Goal: Task Accomplishment & Management: Use online tool/utility

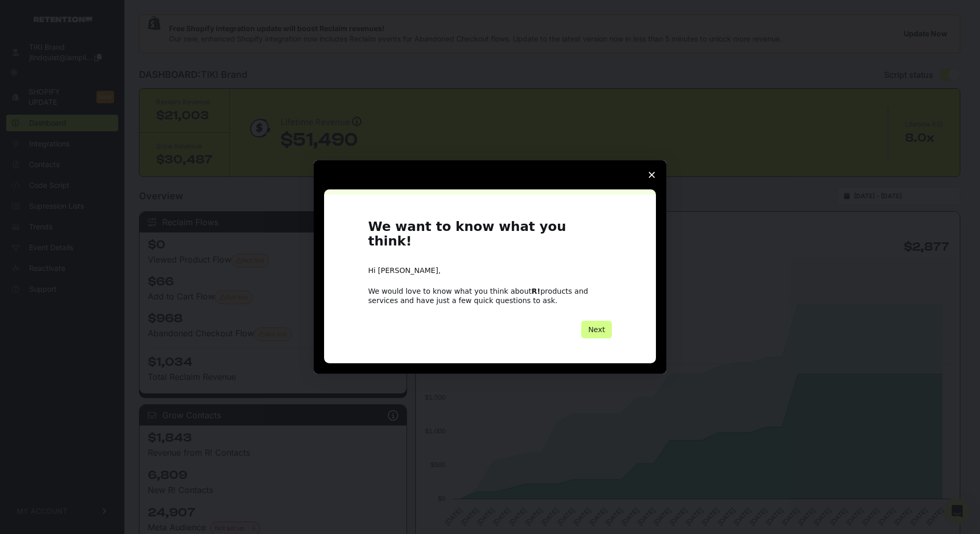
click at [651, 178] on polygon "Close survey" at bounding box center [652, 175] width 6 height 6
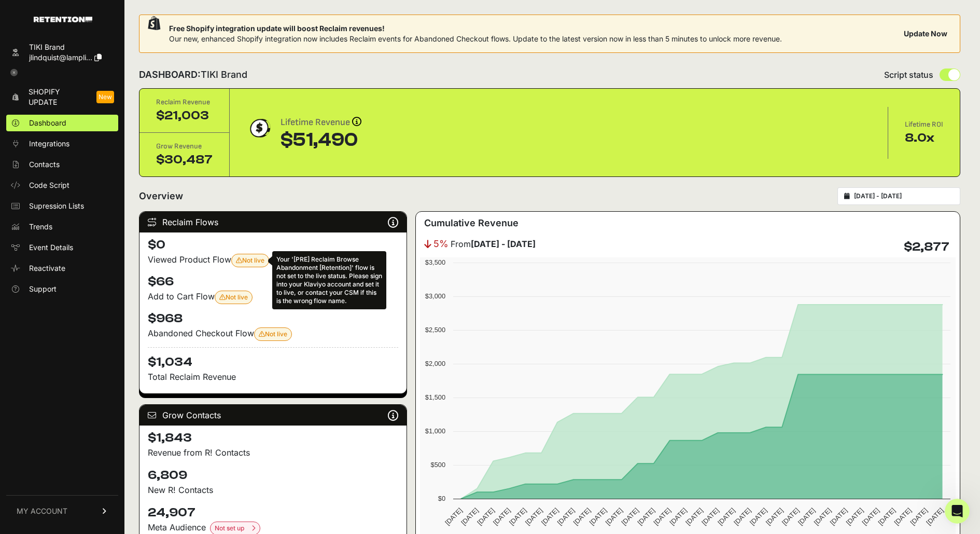
click at [250, 256] on span "Not live Your '[PRE] Reclaim Browse Abandonment [Retention]' flow is not set to…" at bounding box center [250, 260] width 29 height 8
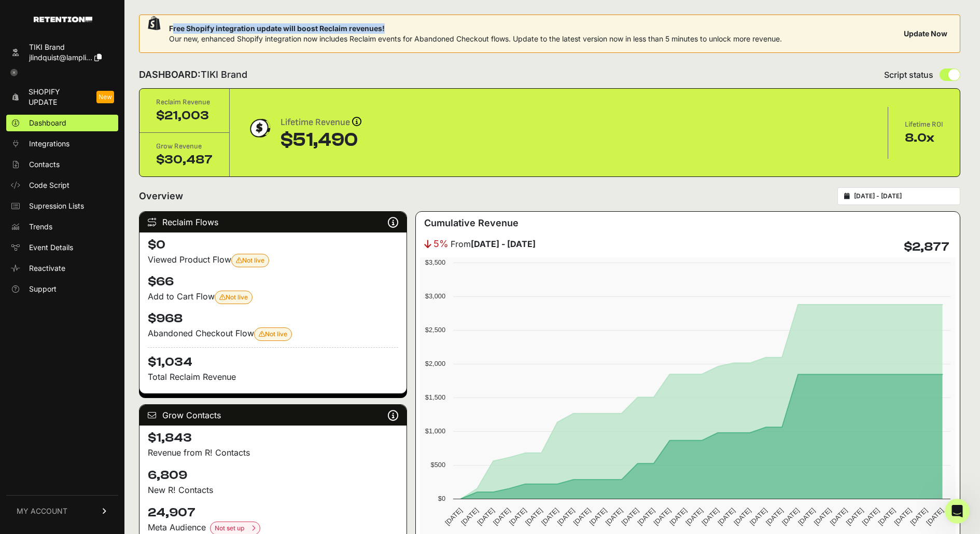
drag, startPoint x: 171, startPoint y: 29, endPoint x: 436, endPoint y: 32, distance: 265.5
click at [436, 32] on span "Free Shopify integration update will boost Reclaim revenues!" at bounding box center [475, 28] width 613 height 10
click at [60, 142] on span "Integrations" at bounding box center [49, 143] width 40 height 10
